Goal: Navigation & Orientation: Find specific page/section

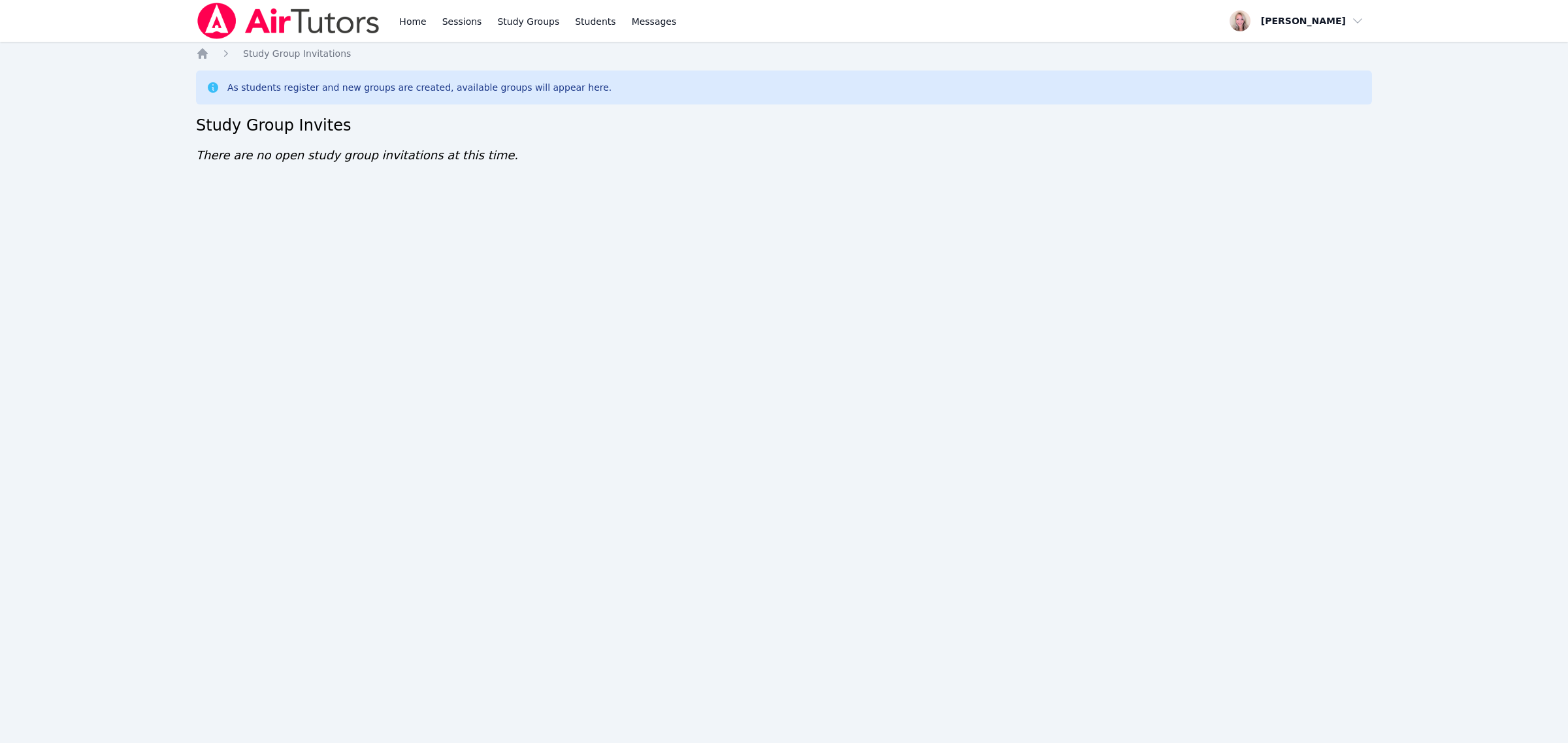
click at [557, 412] on div "Home Sessions Study Groups Students Messages Open user menu Rebecca Michalewicz…" at bounding box center [784, 372] width 1568 height 743
click at [837, 510] on div "Home Sessions Study Groups Students Messages Open user menu [PERSON_NAME] Open …" at bounding box center [784, 372] width 1568 height 743
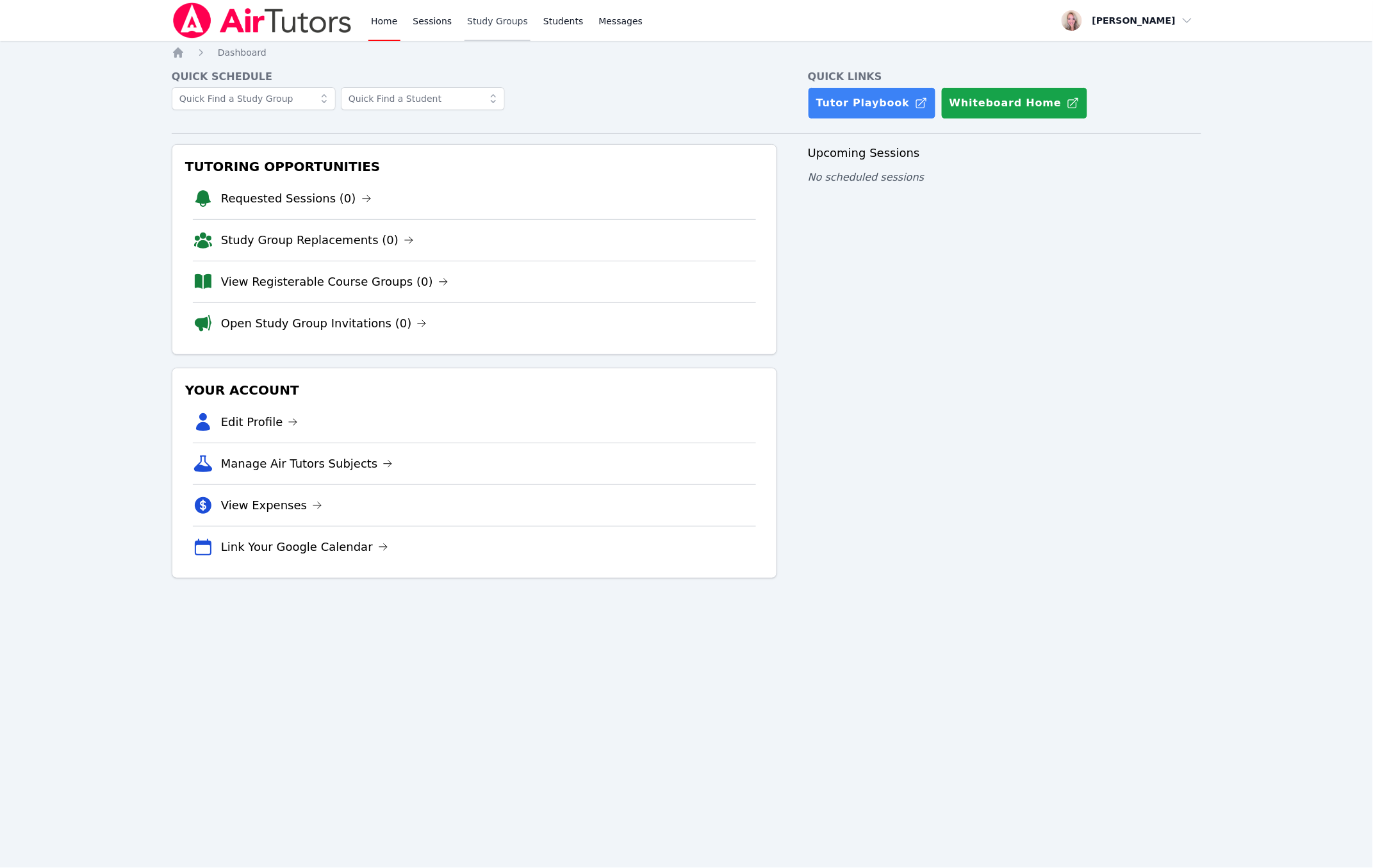
click at [475, 21] on link "Study Groups" at bounding box center [497, 21] width 66 height 41
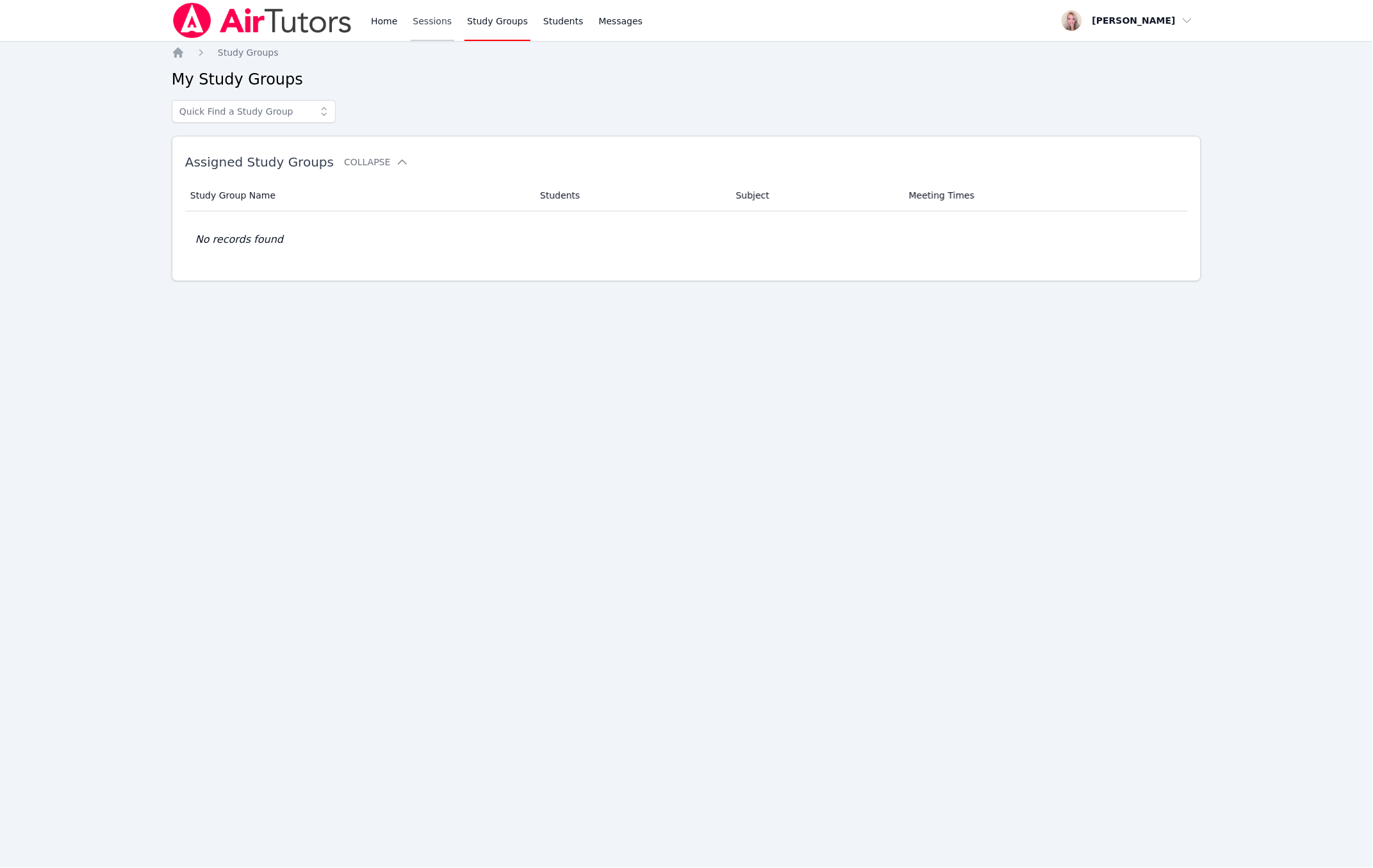
click at [423, 18] on link "Sessions" at bounding box center [432, 21] width 44 height 41
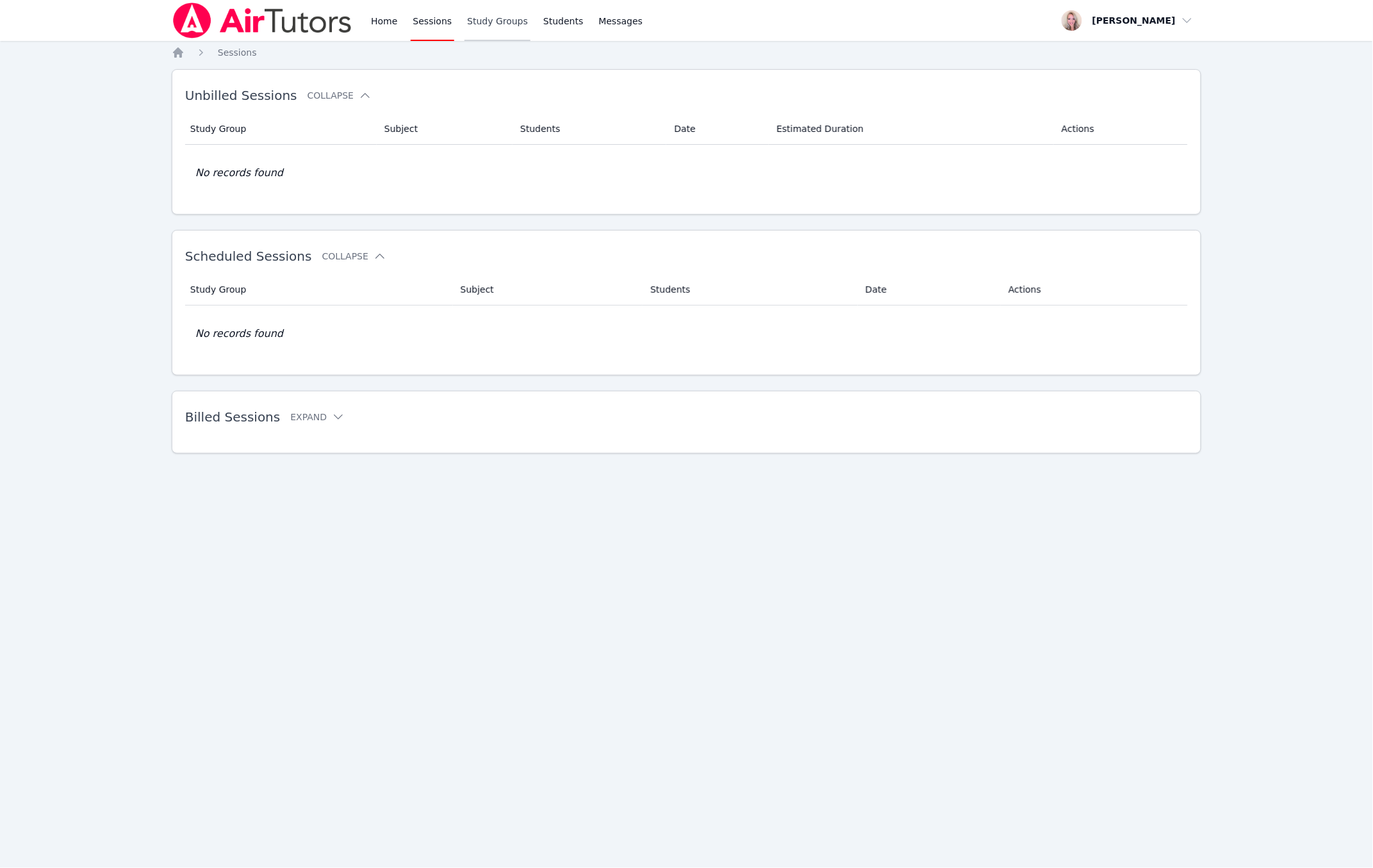
click at [495, 21] on link "Study Groups" at bounding box center [497, 21] width 66 height 41
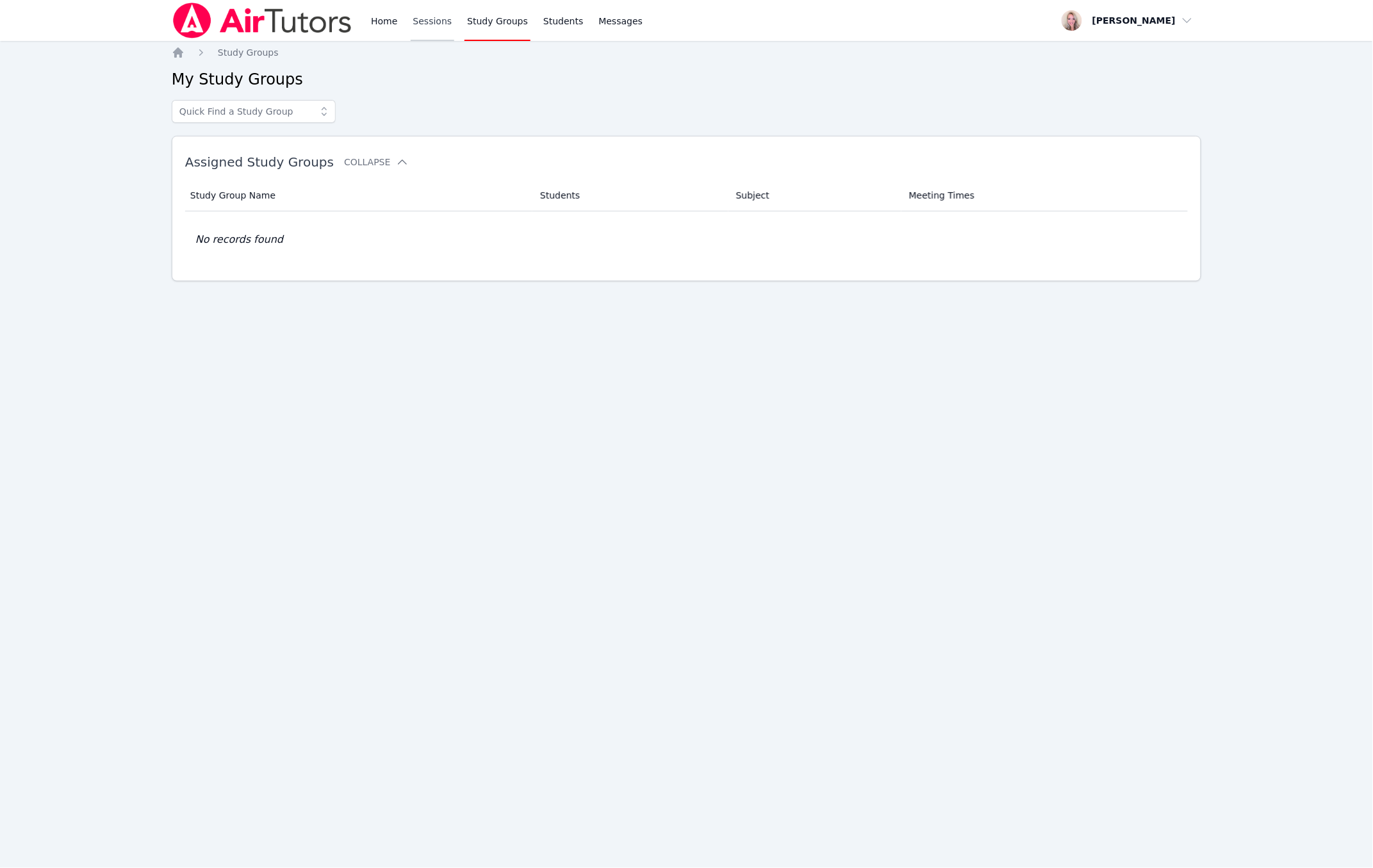
click at [415, 21] on link "Sessions" at bounding box center [432, 21] width 44 height 41
